Goal: Task Accomplishment & Management: Use online tool/utility

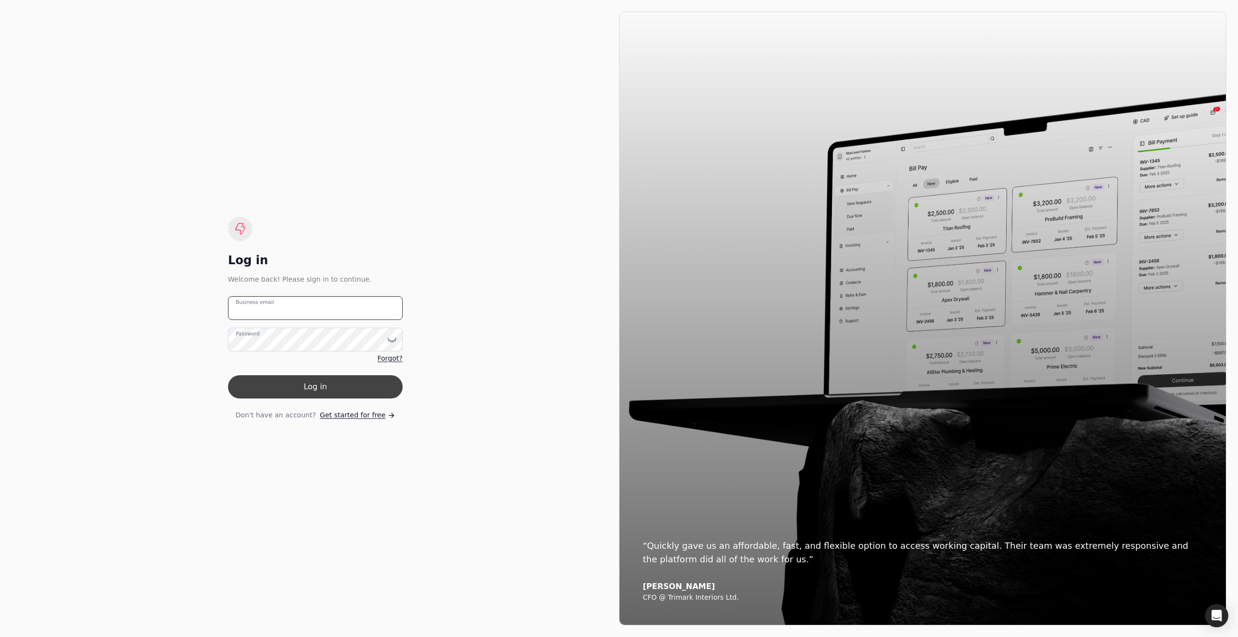
type email "[EMAIL_ADDRESS][DOMAIN_NAME]"
click at [307, 381] on button "Log in" at bounding box center [315, 386] width 175 height 23
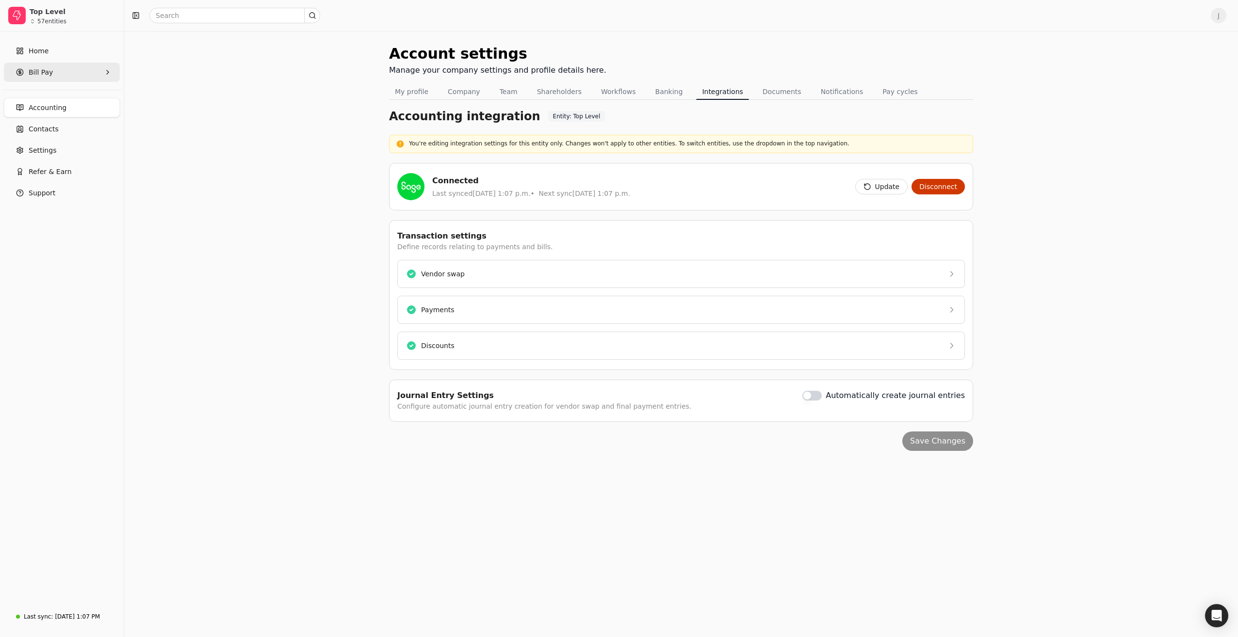
click at [79, 71] on Pay "Bill Pay" at bounding box center [62, 72] width 116 height 19
click at [52, 94] on Bills "All Bills" at bounding box center [62, 95] width 112 height 19
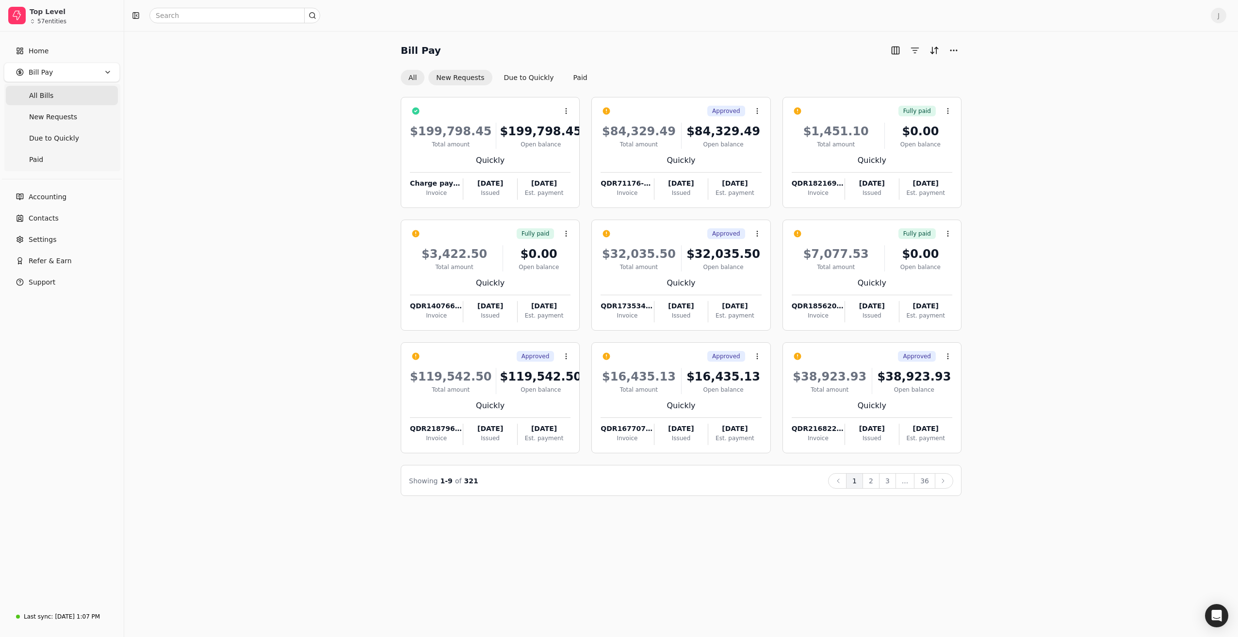
click at [459, 84] on button "New Requests" at bounding box center [460, 78] width 64 height 16
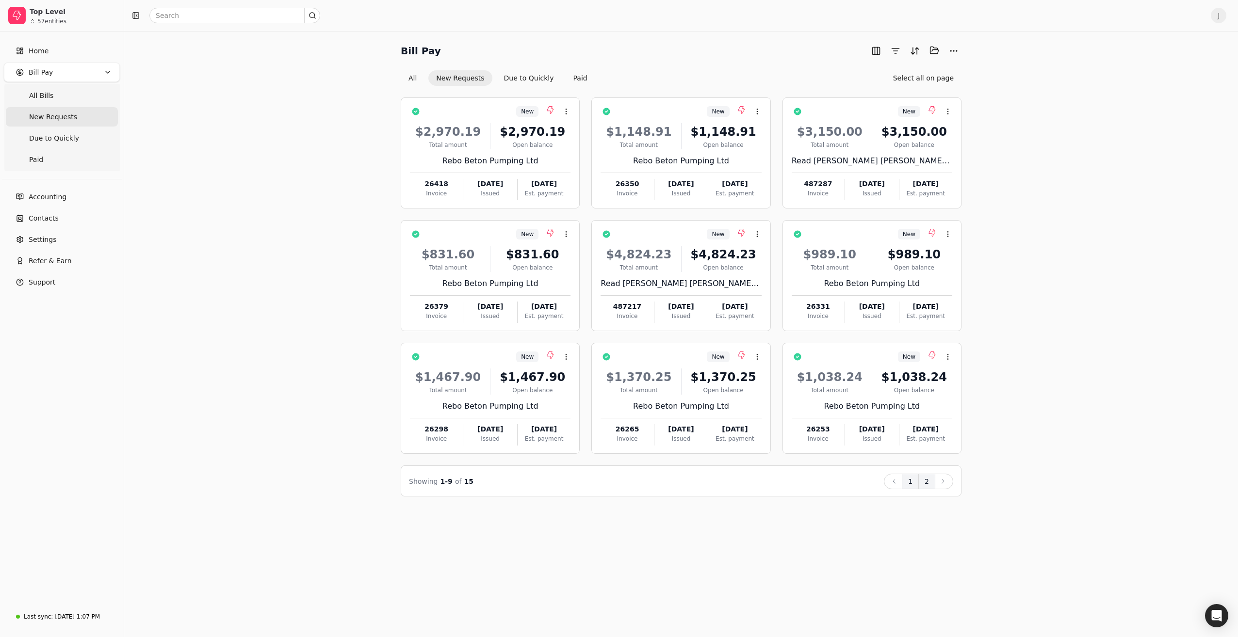
click at [929, 480] on button "2" at bounding box center [926, 482] width 17 height 16
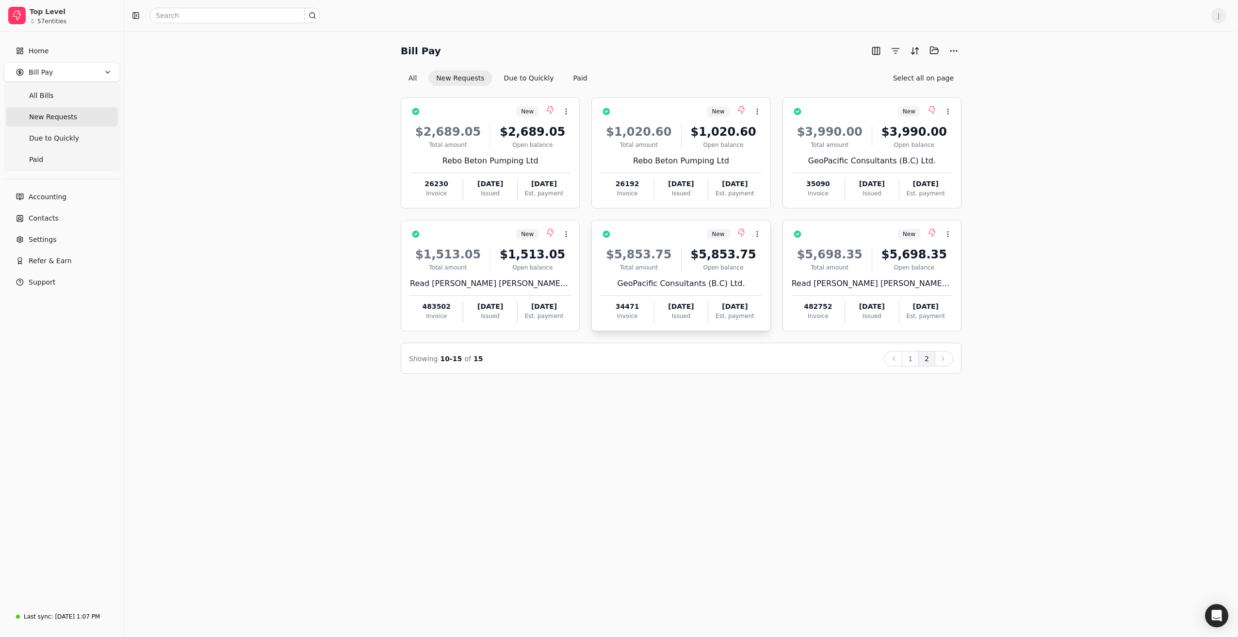
click at [678, 271] on div "$5,853.75 Total amount $5,853.75 Open balance" at bounding box center [681, 259] width 161 height 26
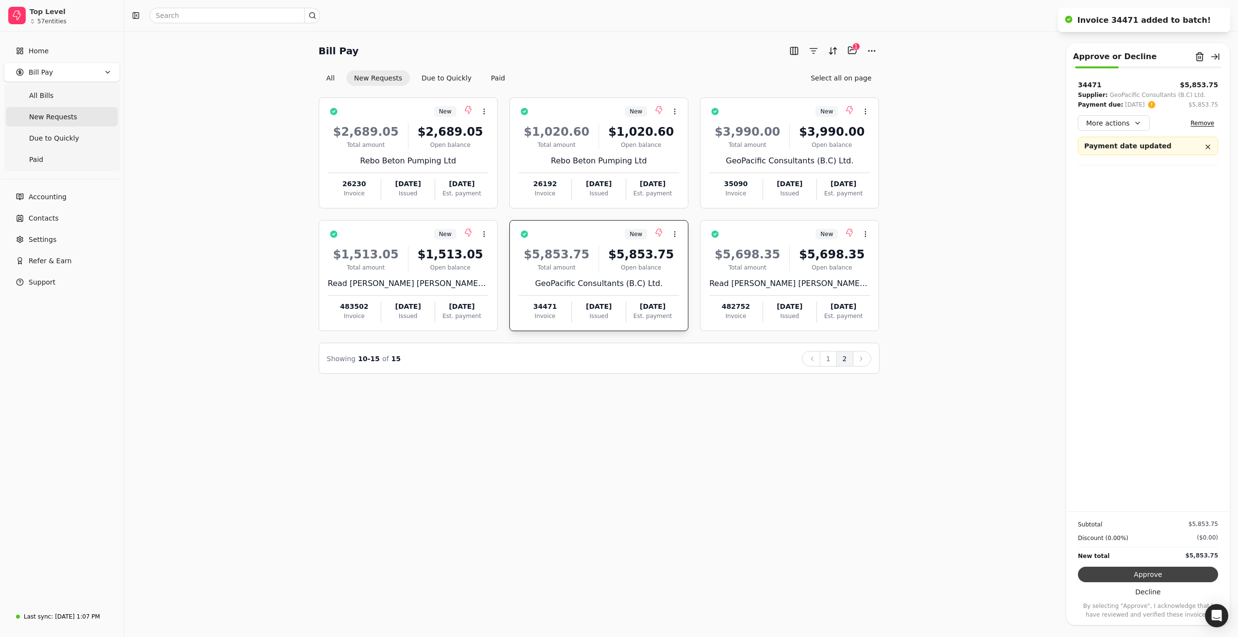
click at [1138, 573] on button "Approve" at bounding box center [1148, 575] width 140 height 16
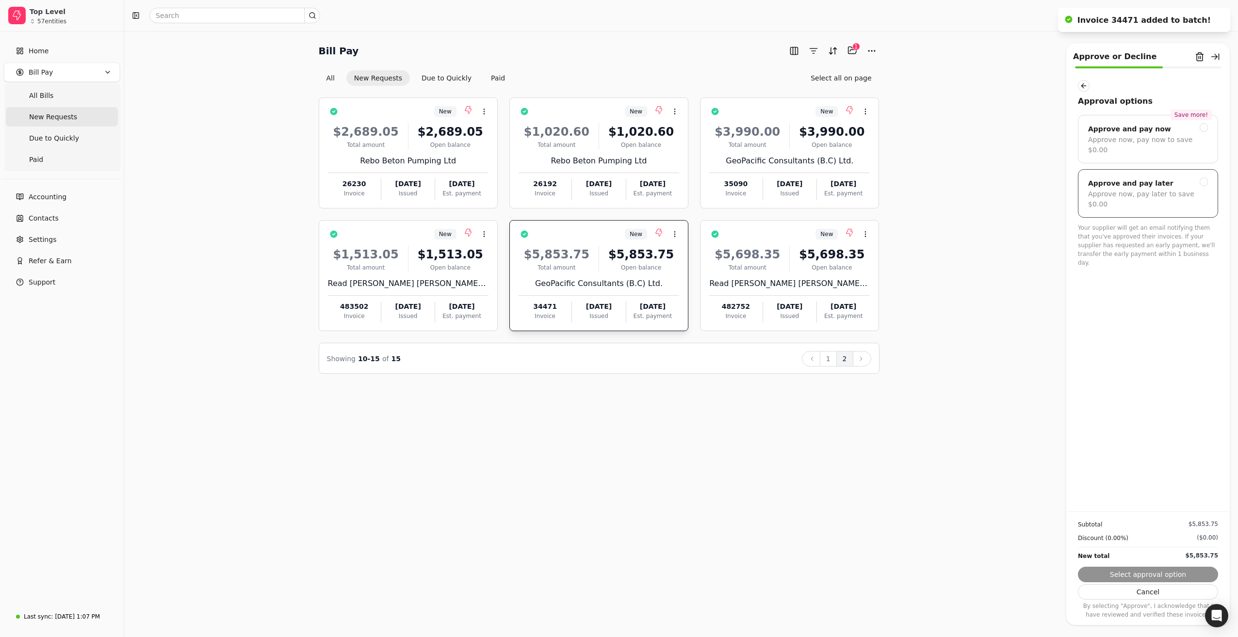
click at [1129, 189] on div "Approve now, pay later to save $0.00" at bounding box center [1148, 199] width 120 height 20
click at [1122, 572] on button "Submit approval" at bounding box center [1148, 575] width 140 height 16
